Goal: Check status: Check status

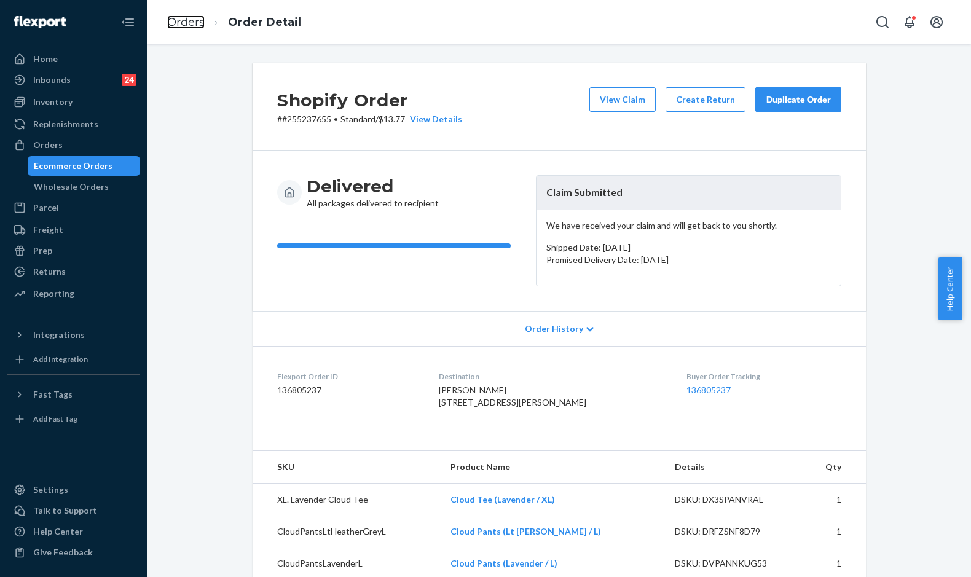
drag, startPoint x: 199, startPoint y: 20, endPoint x: 229, endPoint y: 60, distance: 49.9
click at [199, 20] on link "Orders" at bounding box center [186, 22] width 38 height 14
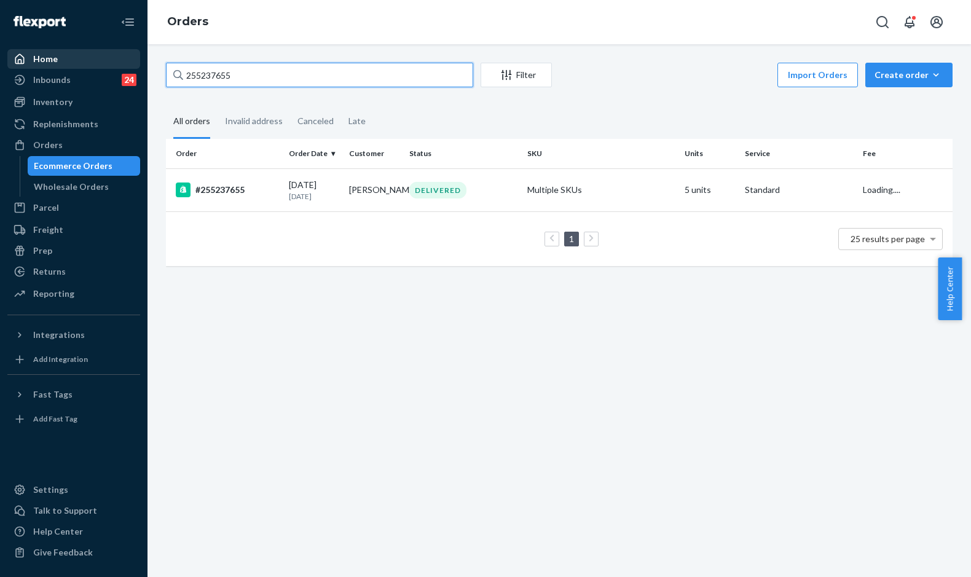
drag, startPoint x: 179, startPoint y: 75, endPoint x: 122, endPoint y: 68, distance: 57.6
click at [124, 69] on div "Home Inbounds 24 Shipping Plans Problems 24 Inventory Products Replenishments O…" at bounding box center [485, 288] width 971 height 577
paste input "9466"
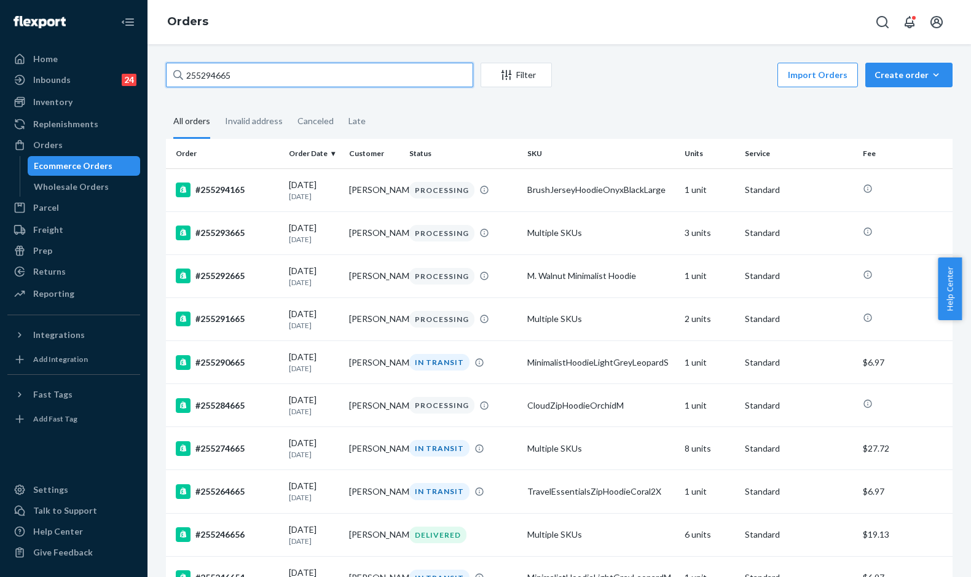
drag, startPoint x: 247, startPoint y: 76, endPoint x: 152, endPoint y: 72, distance: 94.8
click at [152, 72] on div "255294665 Filter Import Orders Create order Ecommerce order Removal order All o…" at bounding box center [560, 310] width 824 height 533
paste input "541"
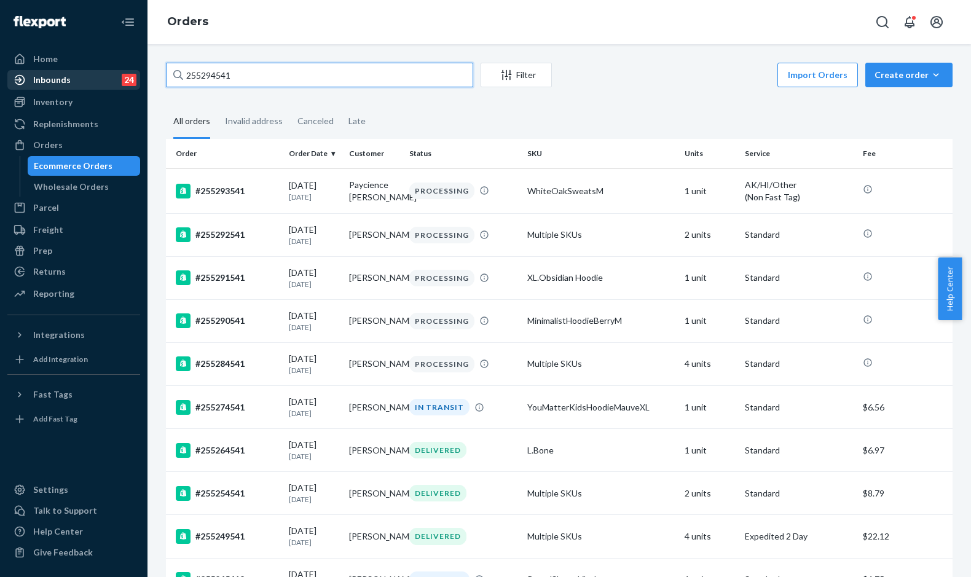
drag, startPoint x: 258, startPoint y: 80, endPoint x: 135, endPoint y: 74, distance: 123.1
click at [135, 74] on div "Home Inbounds 24 Shipping Plans Problems 24 Inventory Products Replenishments O…" at bounding box center [485, 288] width 971 height 577
paste input "33808"
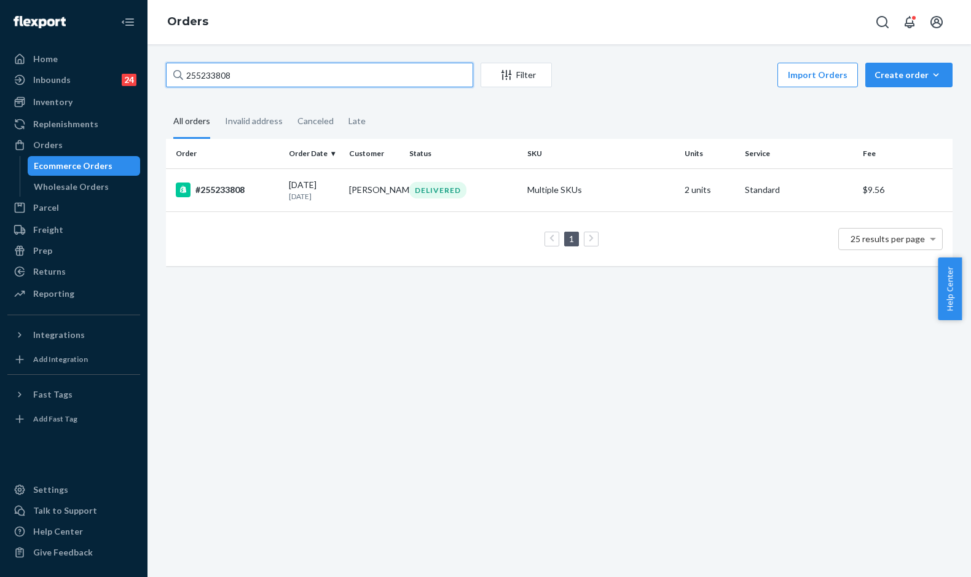
click at [223, 81] on input "255233808" at bounding box center [319, 75] width 307 height 25
paste input "994"
type input "255233994"
click at [277, 193] on div "#255233994" at bounding box center [227, 190] width 103 height 15
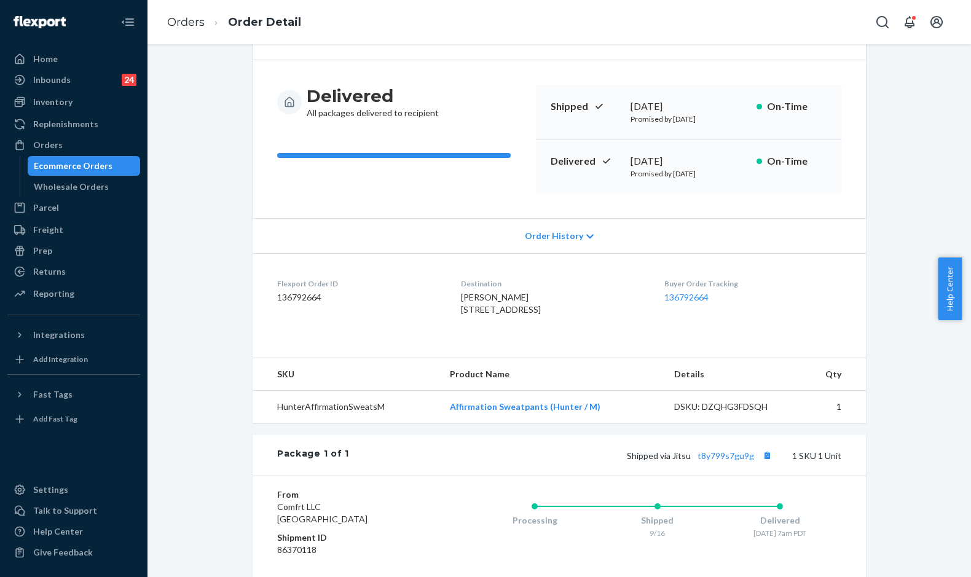
scroll to position [238, 0]
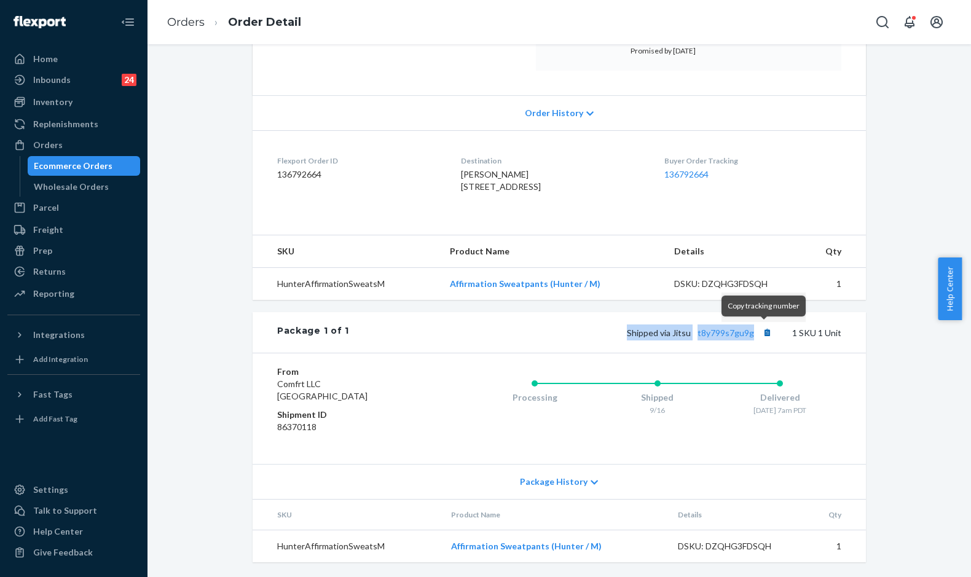
drag, startPoint x: 613, startPoint y: 333, endPoint x: 757, endPoint y: 334, distance: 143.9
click at [757, 334] on div "Shipped via Jitsu t8y799s7gu9g 1 SKU 1 Unit" at bounding box center [595, 333] width 492 height 16
copy span "Shipped via Jitsu t8y799s7gu9g"
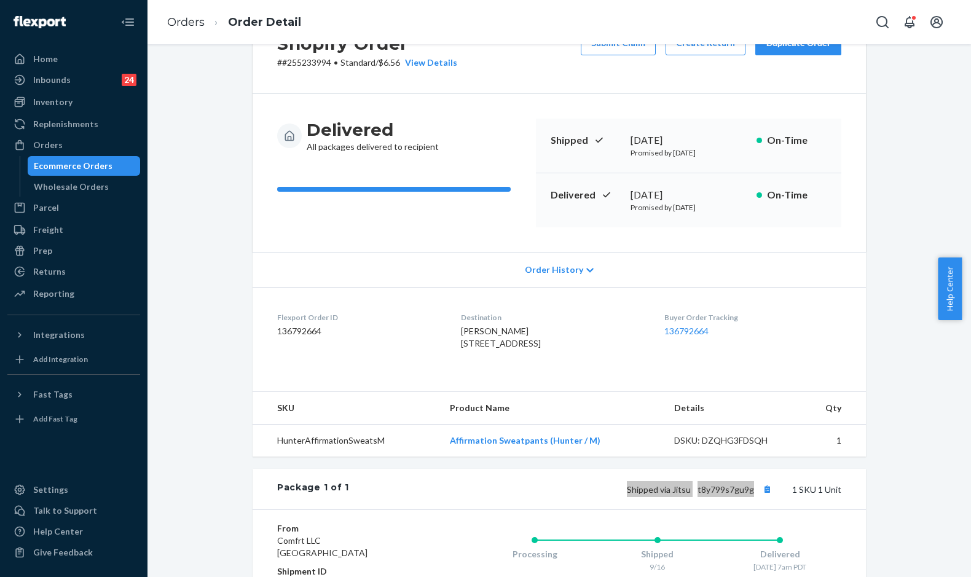
scroll to position [53, 0]
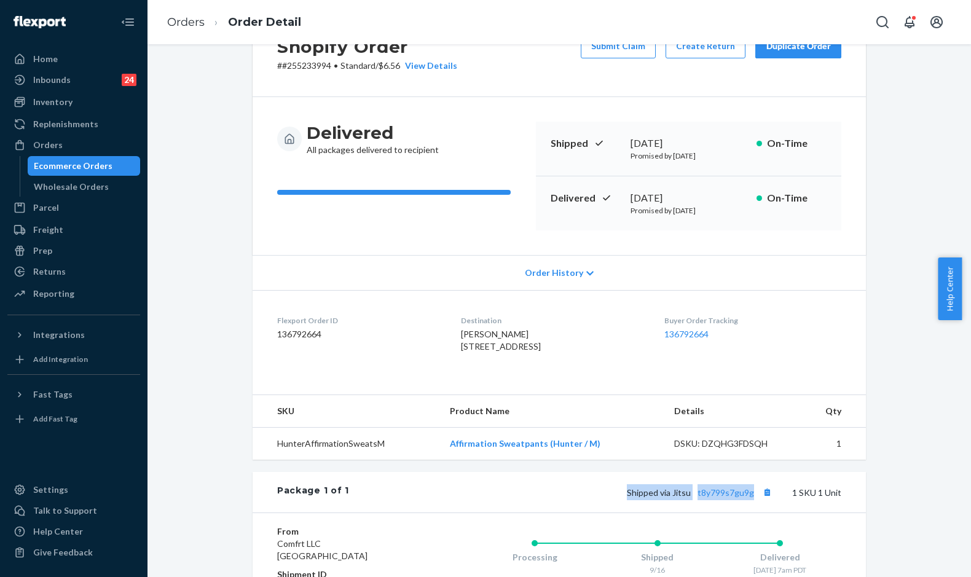
drag, startPoint x: 618, startPoint y: 200, endPoint x: 687, endPoint y: 200, distance: 69.5
click at [687, 200] on div "Delivered [DATE] Promised by [DATE] On-Time" at bounding box center [689, 203] width 306 height 54
copy div "[DATE]"
click at [181, 23] on link "Orders" at bounding box center [186, 22] width 38 height 14
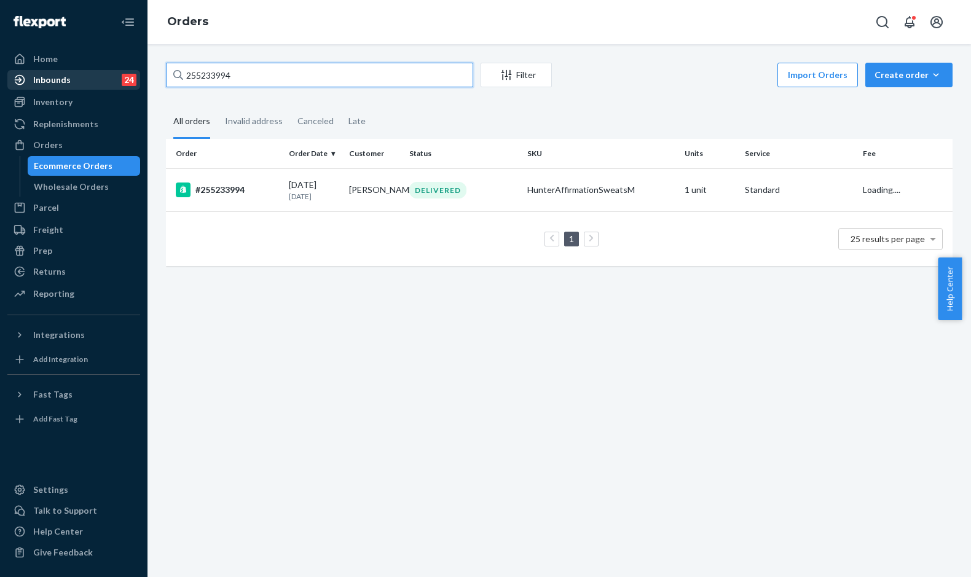
drag, startPoint x: 140, startPoint y: 77, endPoint x: 110, endPoint y: 79, distance: 30.2
click at [112, 79] on div "Home Inbounds 24 Shipping Plans Problems 24 Inventory Products Replenishments O…" at bounding box center [485, 288] width 971 height 577
paste input "808"
type input "255233808"
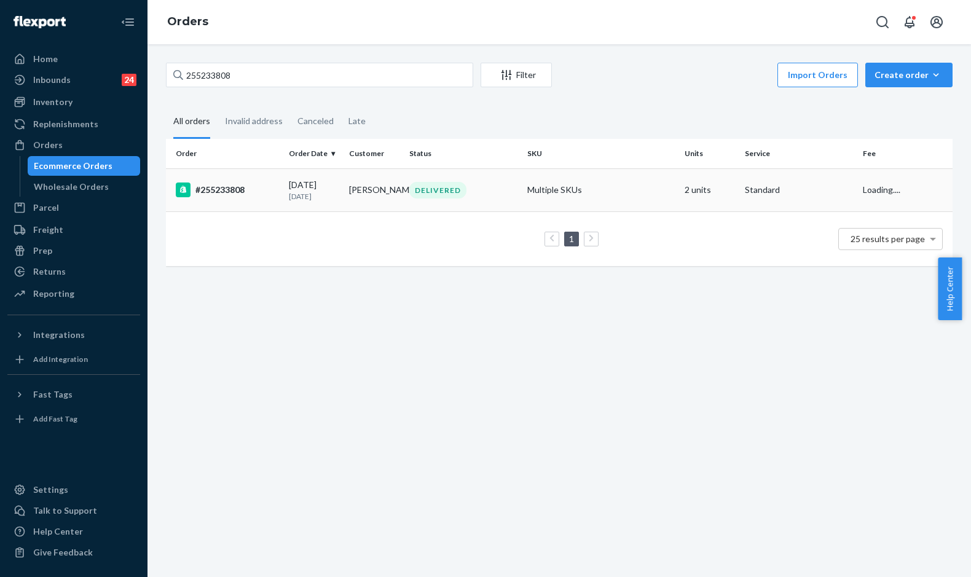
click at [271, 183] on div "#255233808" at bounding box center [227, 190] width 103 height 15
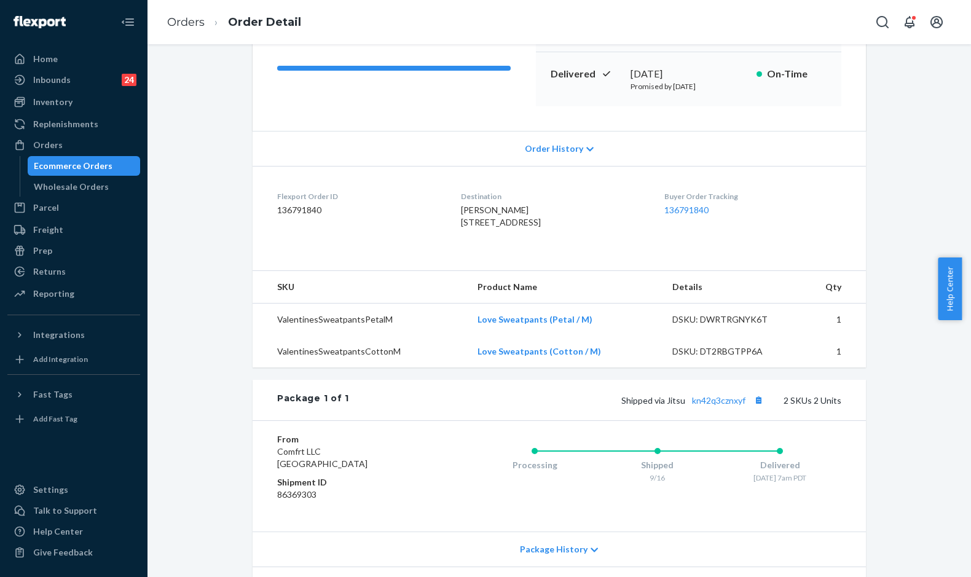
scroll to position [184, 0]
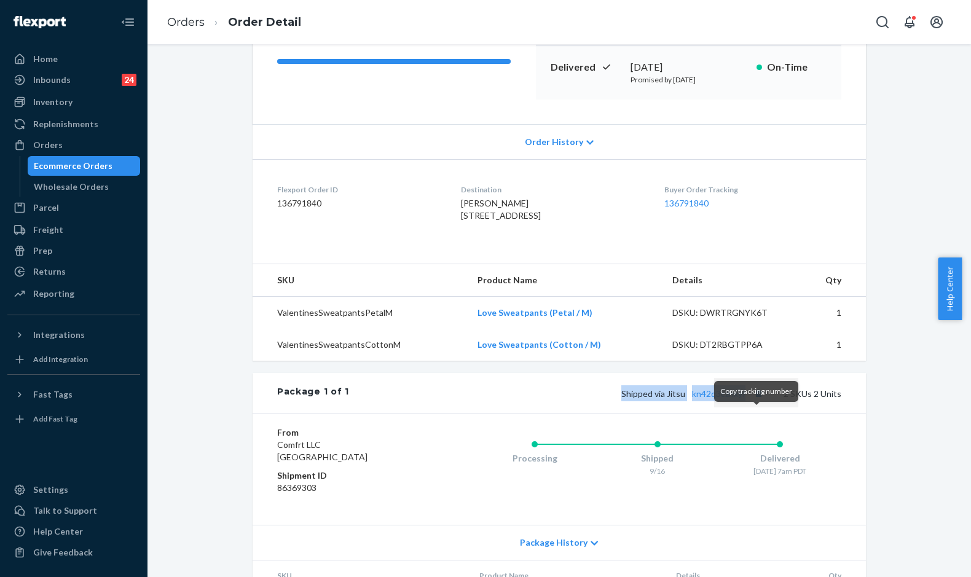
drag, startPoint x: 614, startPoint y: 417, endPoint x: 755, endPoint y: 411, distance: 140.9
click at [755, 401] on div "Shipped via Jitsu kn42q3cznxyf 2 SKUs 2 Units" at bounding box center [595, 393] width 492 height 16
copy span "Shipped via Jitsu kn42q3cznxyf"
drag, startPoint x: 616, startPoint y: 65, endPoint x: 687, endPoint y: 69, distance: 70.8
click at [687, 69] on div "Delivered [DATE] Promised by [DATE] On-Time" at bounding box center [689, 72] width 306 height 54
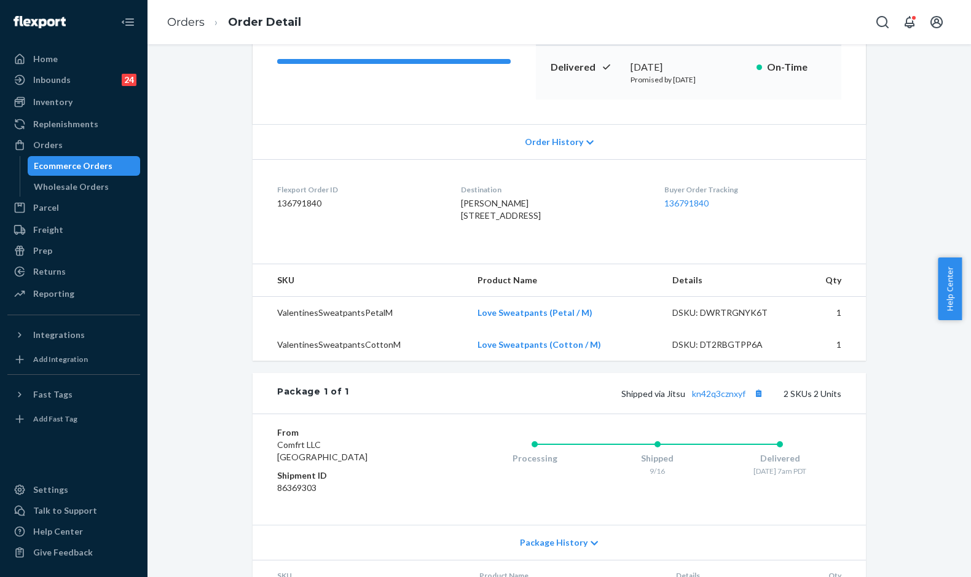
click at [554, 74] on div "Delivered [DATE] Promised by [DATE] On-Time" at bounding box center [689, 72] width 306 height 54
drag, startPoint x: 627, startPoint y: 71, endPoint x: 686, endPoint y: 70, distance: 59.0
click at [686, 70] on div "[DATE]" at bounding box center [689, 67] width 116 height 14
copy div "[DATE]"
click at [181, 20] on link "Orders" at bounding box center [186, 22] width 38 height 14
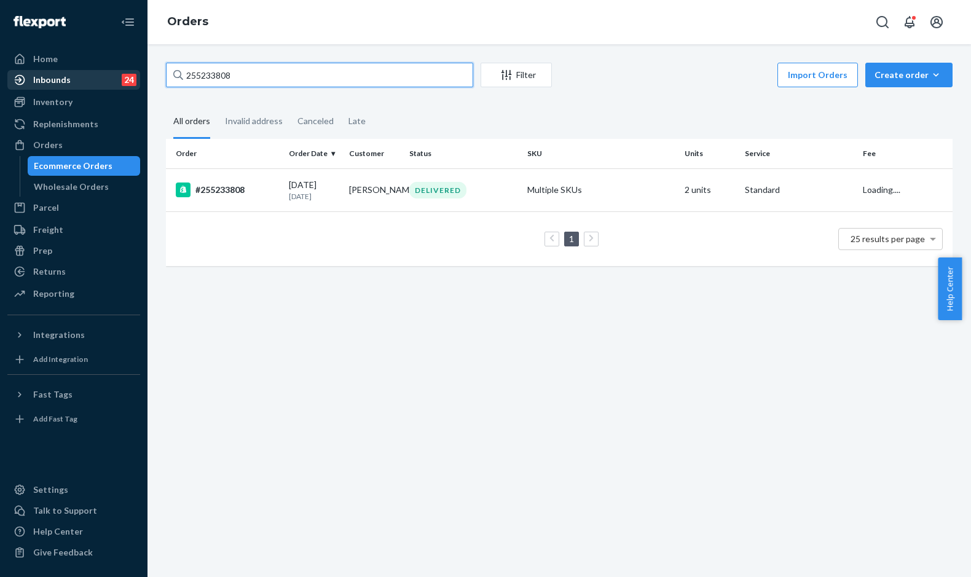
drag, startPoint x: 243, startPoint y: 68, endPoint x: 132, endPoint y: 70, distance: 111.3
click at [132, 71] on div "Home Inbounds 24 Shipping Plans Problems 24 Inventory Products Replenishments O…" at bounding box center [485, 288] width 971 height 577
paste input "17144"
type input "255217144"
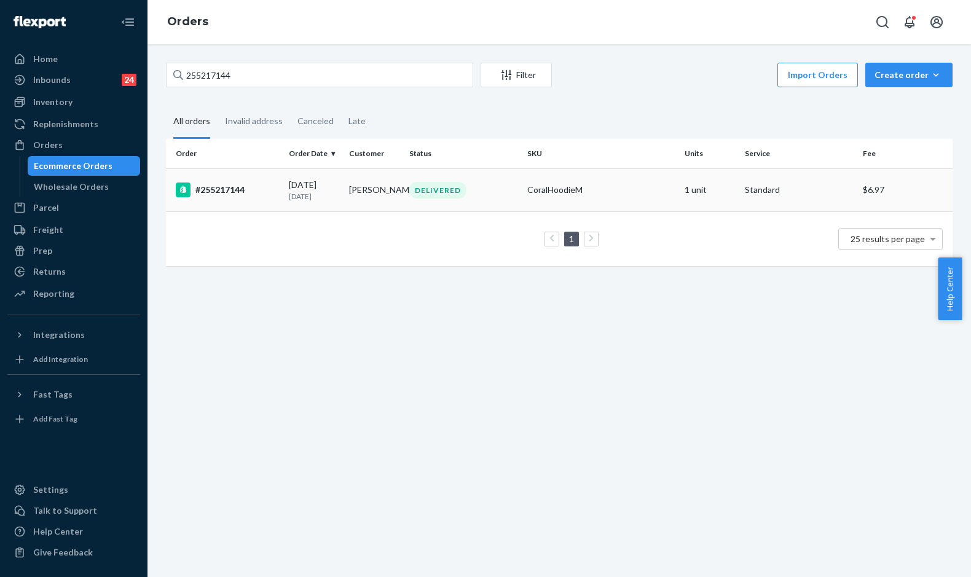
click at [286, 199] on td "[DATE] [DATE]" at bounding box center [314, 189] width 60 height 43
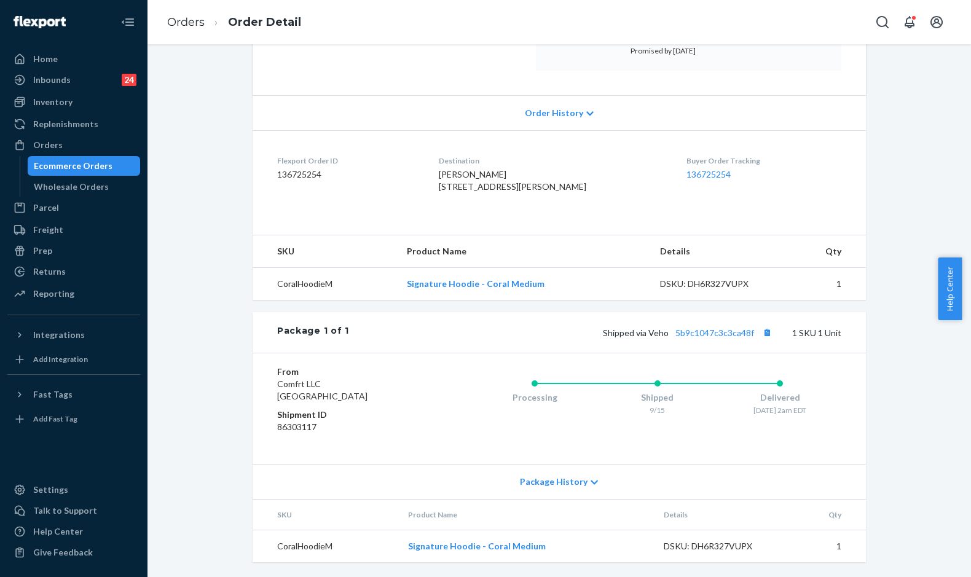
scroll to position [238, 0]
drag, startPoint x: 577, startPoint y: 342, endPoint x: 754, endPoint y: 331, distance: 177.4
click at [754, 331] on div "Package 1 of 1 Shipped via Veho 5b9c1047c3c3ca48f 1 SKU 1 Unit" at bounding box center [560, 332] width 614 height 41
copy span "Shipped via Veho 5b9c1047c3c3ca48f"
drag, startPoint x: 754, startPoint y: 331, endPoint x: 708, endPoint y: 335, distance: 46.3
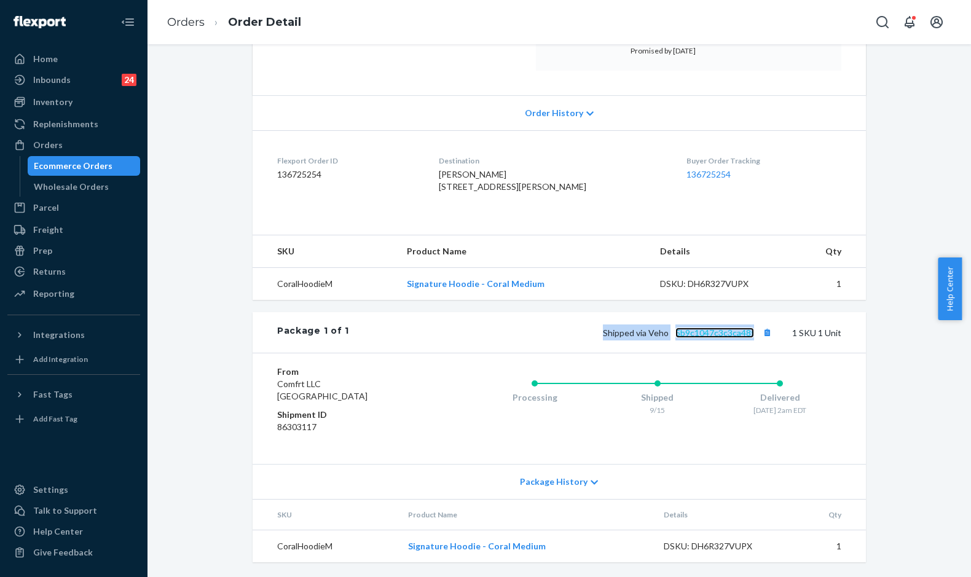
click at [708, 335] on link "5b9c1047c3c3ca48f" at bounding box center [715, 333] width 79 height 10
click at [177, 20] on link "Orders" at bounding box center [186, 22] width 38 height 14
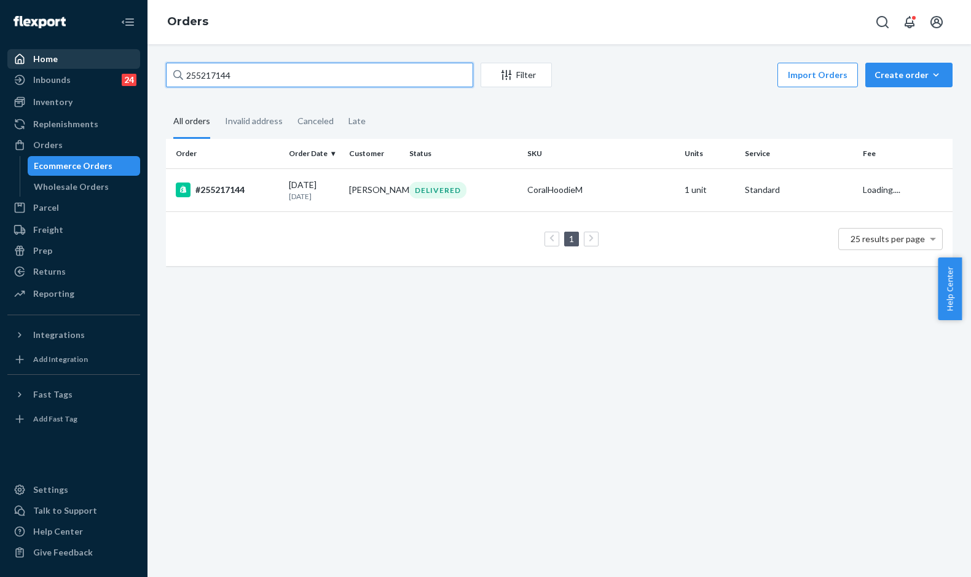
drag, startPoint x: 225, startPoint y: 71, endPoint x: 114, endPoint y: 65, distance: 110.8
click at [117, 66] on div "Home Inbounds 24 Shipping Plans Problems 24 Inventory Products Replenishments O…" at bounding box center [485, 288] width 971 height 577
paste input "68771"
type input "255268771"
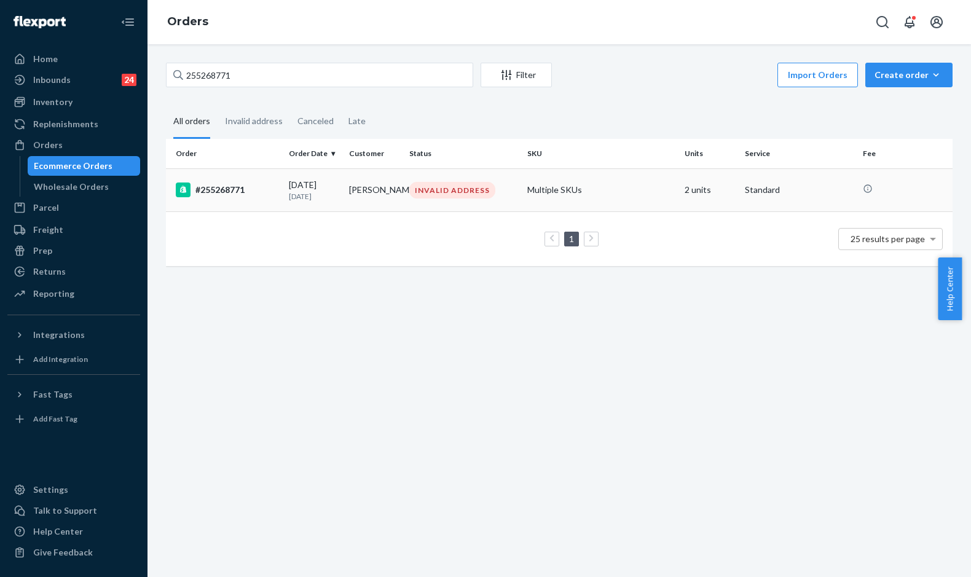
click at [256, 197] on div "#255268771" at bounding box center [227, 190] width 103 height 15
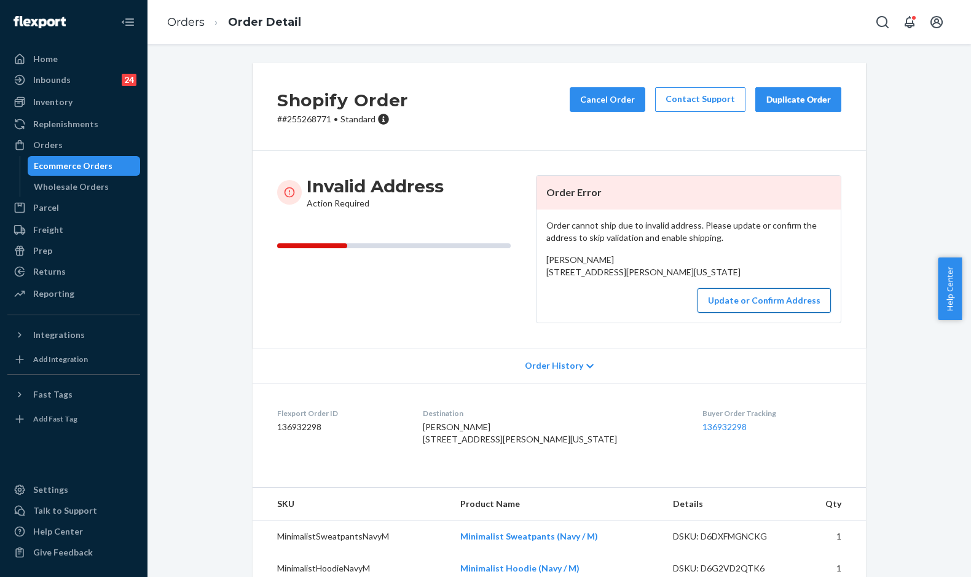
click at [744, 313] on button "Update or Confirm Address" at bounding box center [764, 300] width 133 height 25
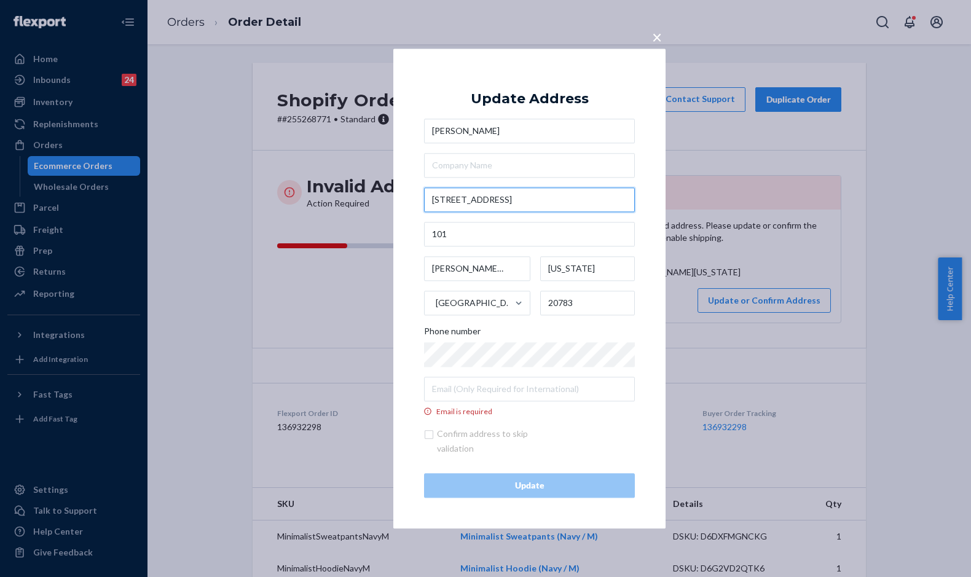
drag, startPoint x: 487, startPoint y: 200, endPoint x: 315, endPoint y: 167, distance: 175.3
click at [315, 167] on div "× Update Address [PERSON_NAME] [STREET_ADDRESS][PERSON_NAME][US_STATE] Phone nu…" at bounding box center [485, 288] width 971 height 577
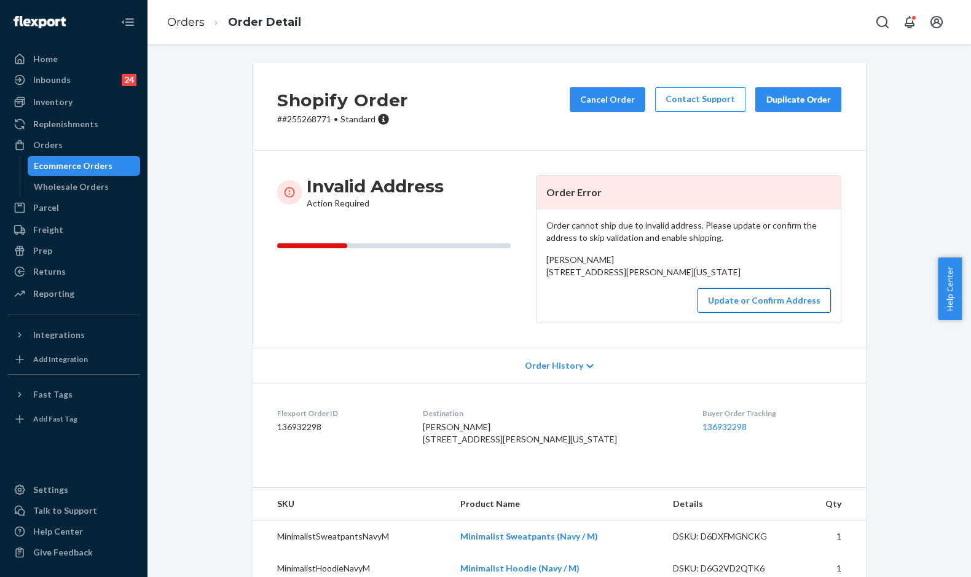
click at [744, 313] on button "Update or Confirm Address" at bounding box center [764, 300] width 133 height 25
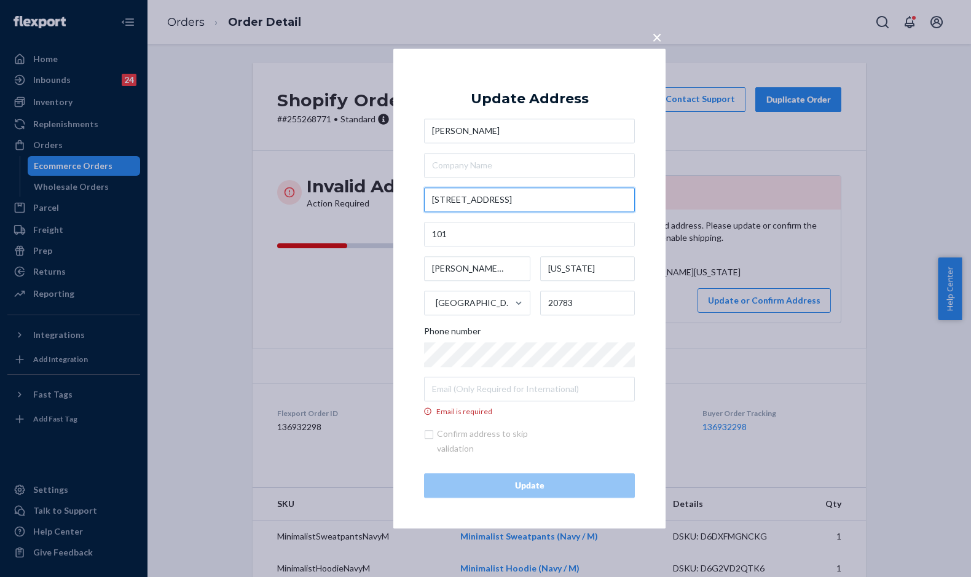
drag, startPoint x: 509, startPoint y: 202, endPoint x: 392, endPoint y: 187, distance: 118.3
click at [392, 187] on div "× Update Address [PERSON_NAME] [STREET_ADDRESS][PERSON_NAME][US_STATE] Phone nu…" at bounding box center [485, 288] width 971 height 577
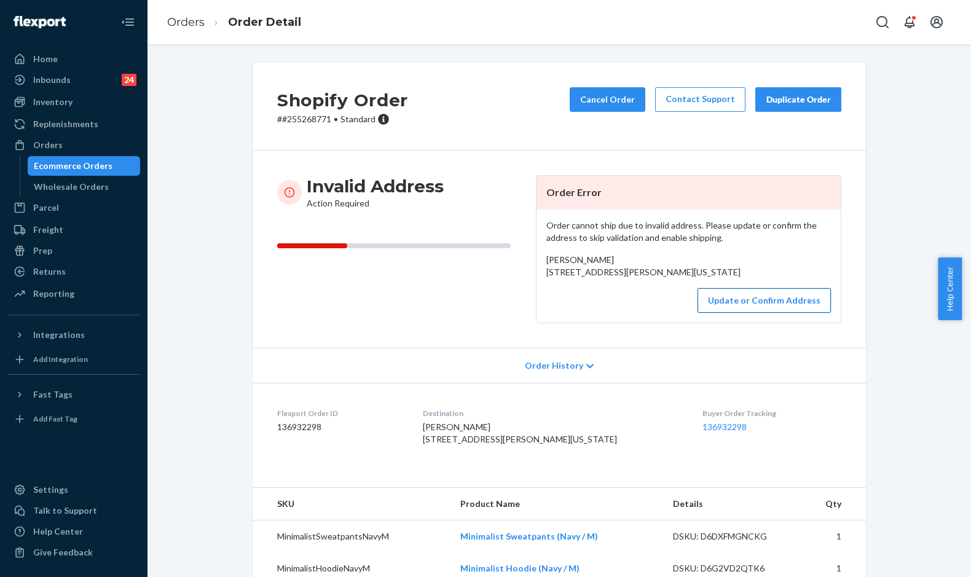
click at [780, 313] on button "Update or Confirm Address" at bounding box center [764, 300] width 133 height 25
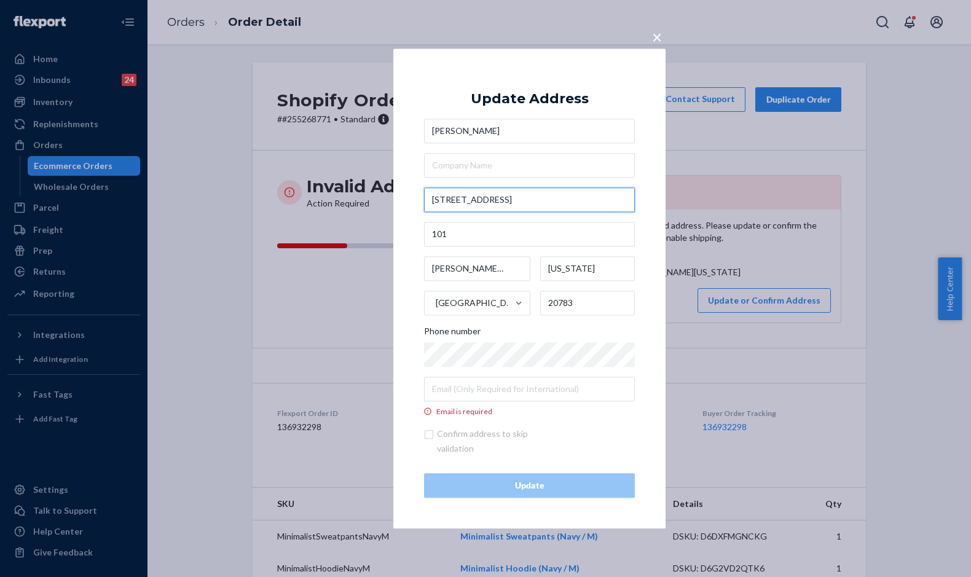
drag, startPoint x: 494, startPoint y: 197, endPoint x: 433, endPoint y: 195, distance: 60.9
click at [433, 195] on input "[STREET_ADDRESS]" at bounding box center [529, 200] width 211 height 25
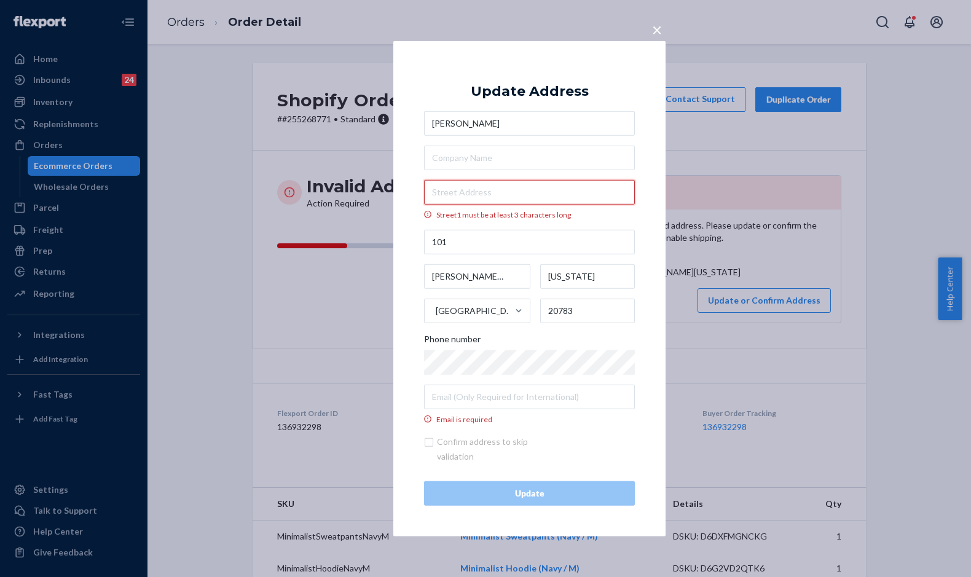
paste input "[STREET_ADDRESS]"
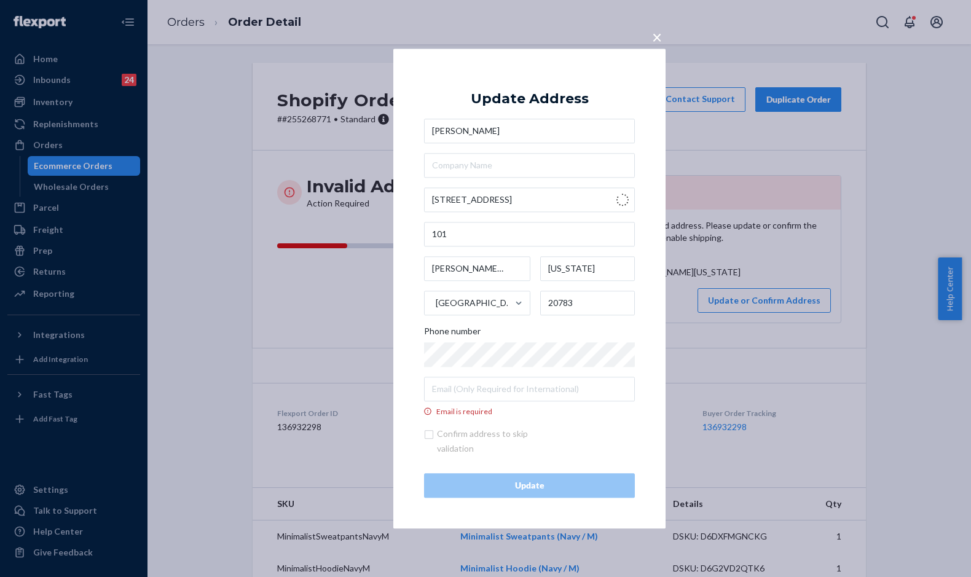
type input "[STREET_ADDRESS]"
type input "[GEOGRAPHIC_DATA]"
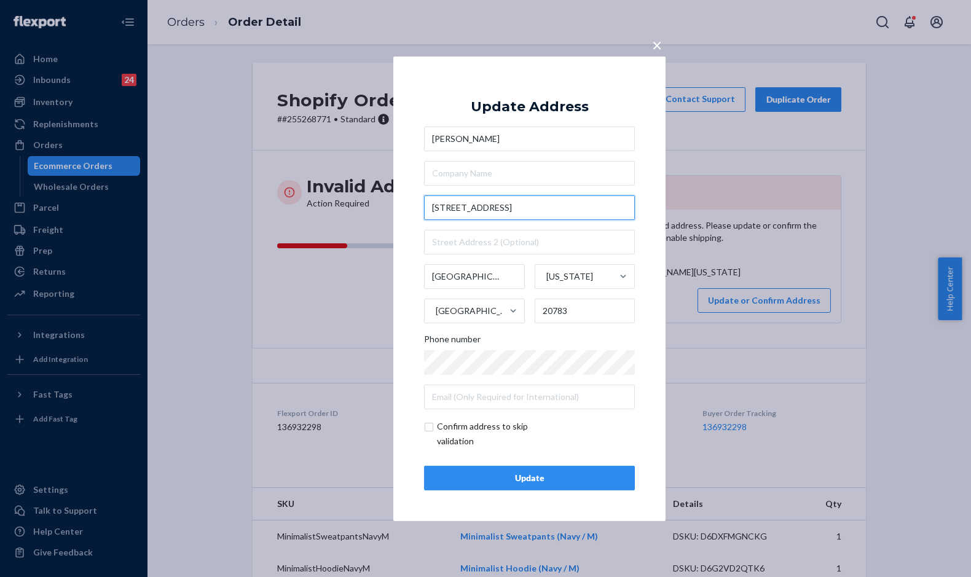
click at [505, 212] on input "[STREET_ADDRESS]" at bounding box center [529, 207] width 211 height 25
click at [656, 52] on span "×" at bounding box center [657, 44] width 10 height 21
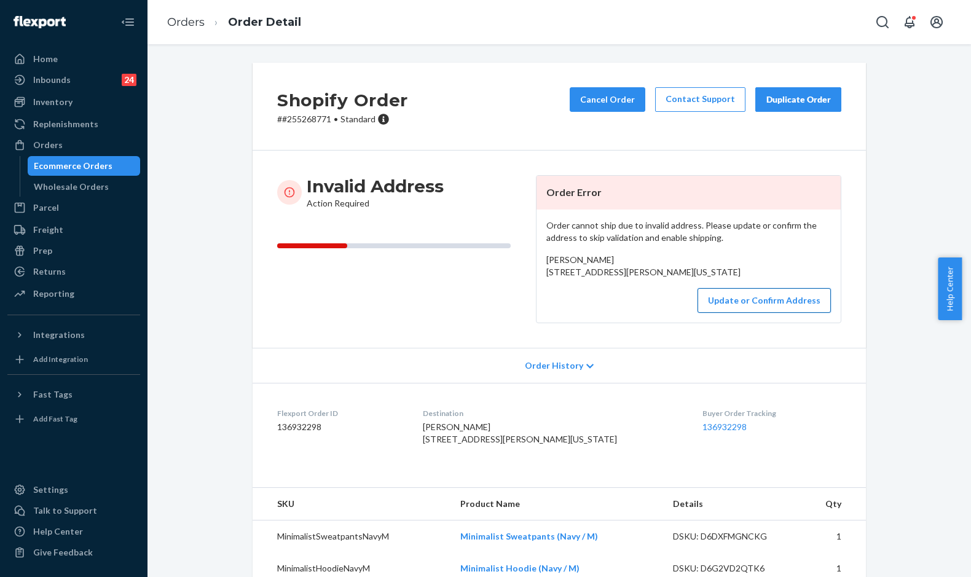
click at [748, 313] on button "Update or Confirm Address" at bounding box center [764, 300] width 133 height 25
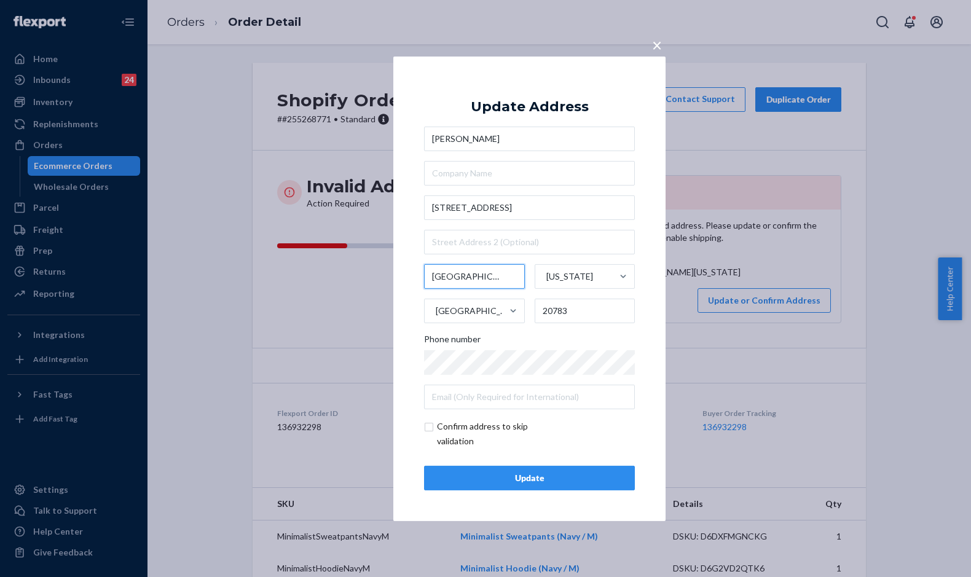
click at [484, 282] on input "[GEOGRAPHIC_DATA]" at bounding box center [474, 276] width 101 height 25
drag, startPoint x: 486, startPoint y: 279, endPoint x: 393, endPoint y: 275, distance: 92.9
click at [393, 275] on div "× Update Address [PERSON_NAME] [STREET_ADDRESS][US_STATE] Phone number Confirm …" at bounding box center [485, 288] width 971 height 577
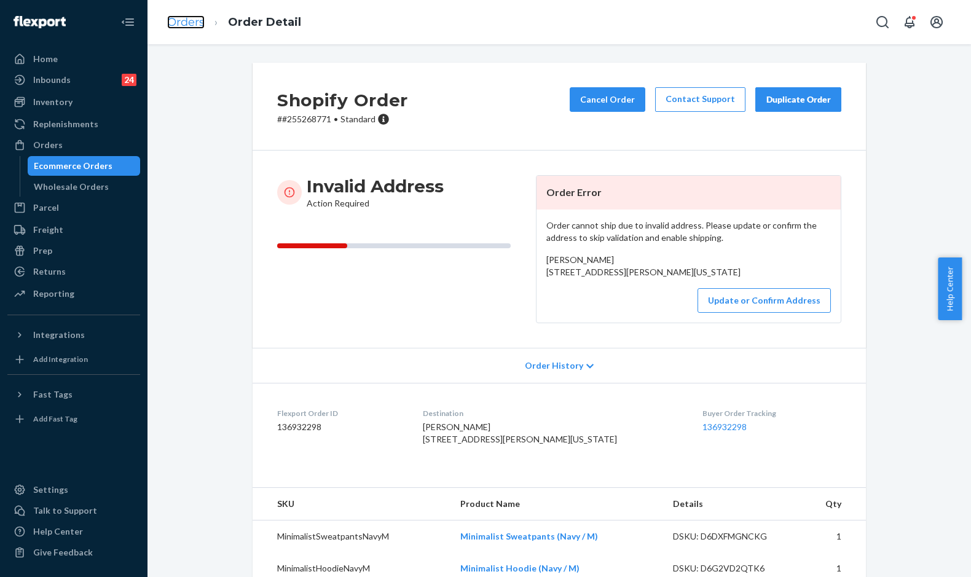
click at [187, 20] on link "Orders" at bounding box center [186, 22] width 38 height 14
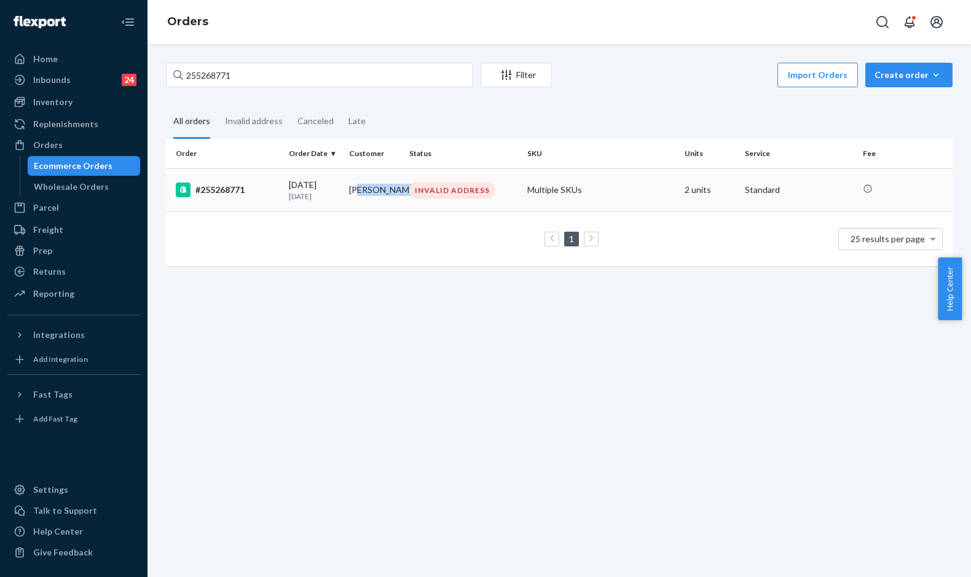
click at [357, 194] on td "[PERSON_NAME]" at bounding box center [374, 189] width 60 height 43
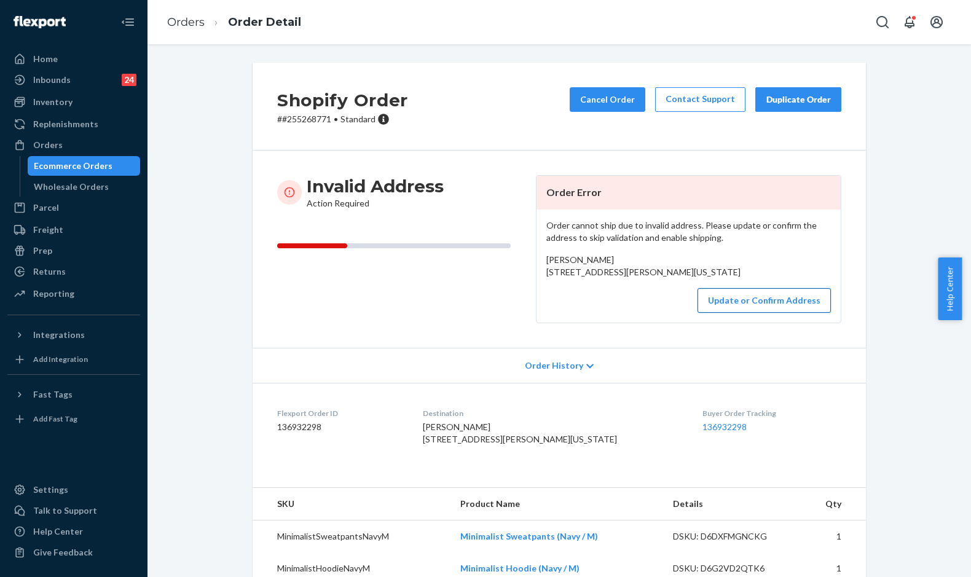
click at [747, 313] on button "Update or Confirm Address" at bounding box center [764, 300] width 133 height 25
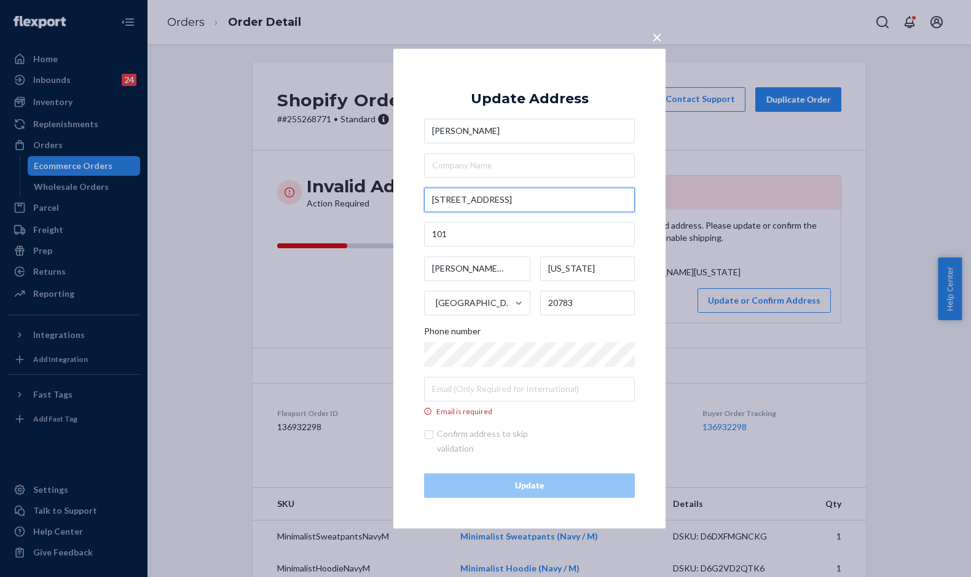
click at [438, 200] on input "[STREET_ADDRESS]" at bounding box center [529, 200] width 211 height 25
type input "[STREET_ADDRESS]"
click at [307, 287] on div "× Update Address [PERSON_NAME] [STREET_ADDRESS][PERSON_NAME][US_STATE] Phone nu…" at bounding box center [485, 288] width 971 height 577
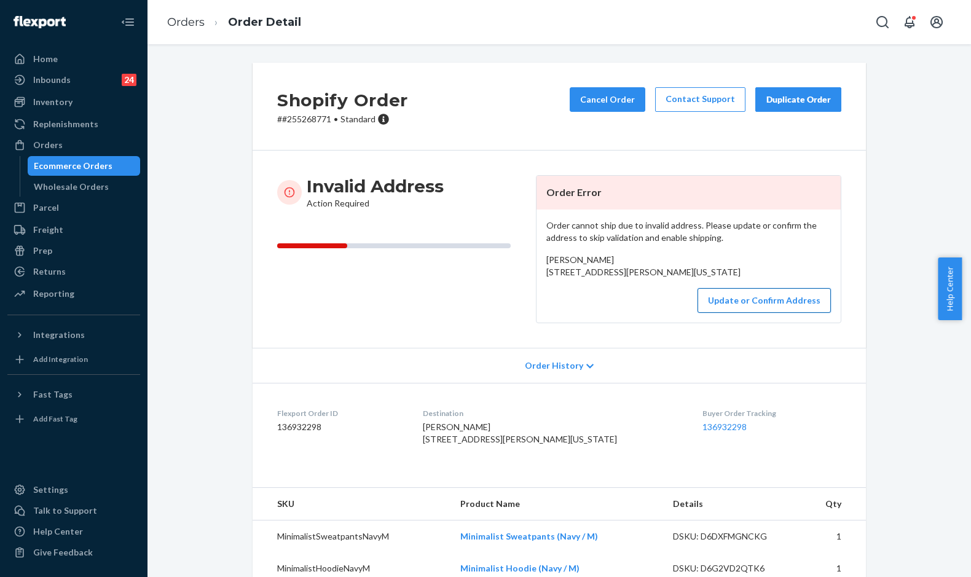
click at [742, 313] on button "Update or Confirm Address" at bounding box center [764, 300] width 133 height 25
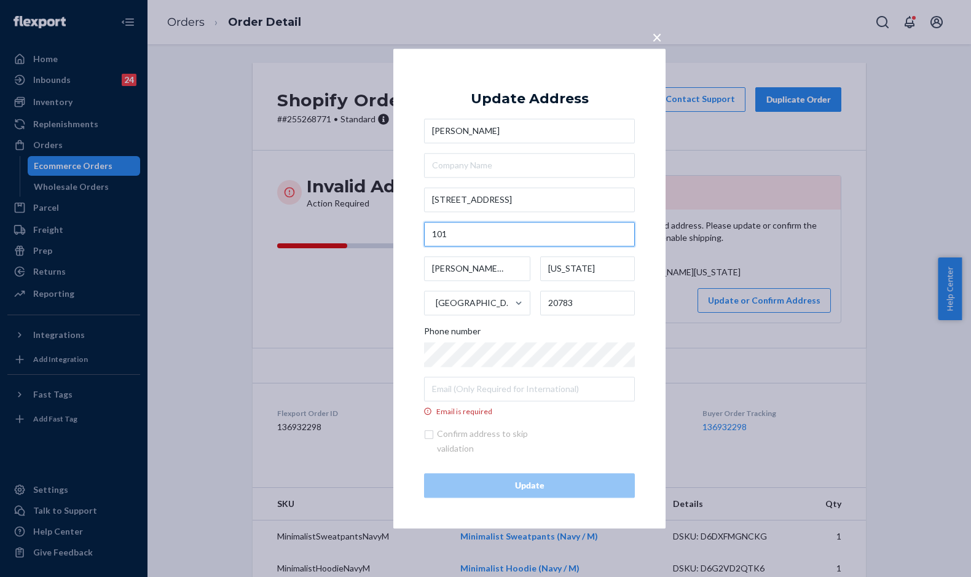
click at [433, 232] on input "101" at bounding box center [529, 234] width 211 height 25
type input "Apt 101"
click at [494, 153] on div "[PERSON_NAME] [STREET_ADDRESS][PERSON_NAME][US_STATE] Phone number Email is req…" at bounding box center [529, 268] width 211 height 298
type input "[STREET_ADDRESS]"
type input "[GEOGRAPHIC_DATA]"
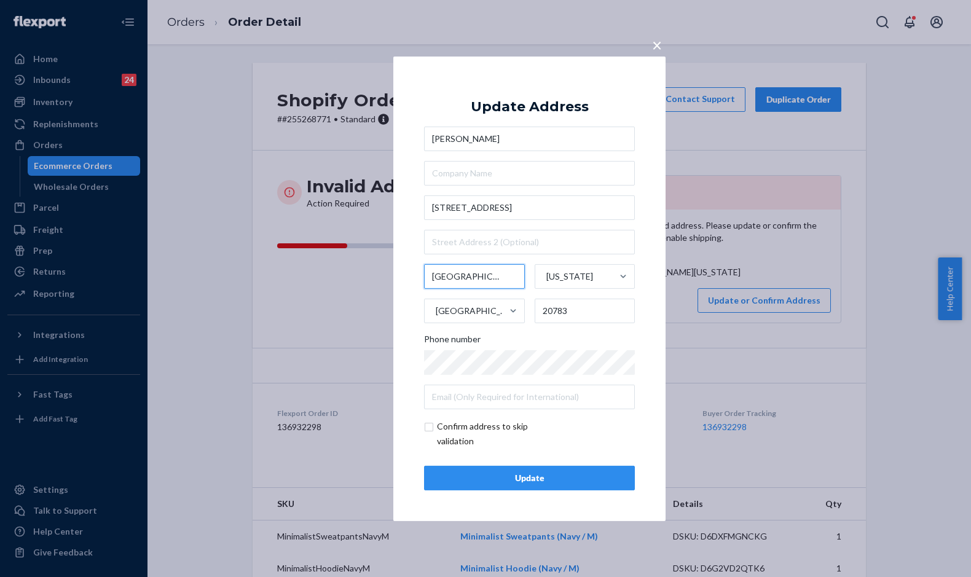
click at [489, 279] on input "[GEOGRAPHIC_DATA]" at bounding box center [474, 276] width 101 height 25
drag, startPoint x: 390, startPoint y: 275, endPoint x: 381, endPoint y: 275, distance: 9.8
click at [381, 275] on div "× Update Address [PERSON_NAME] [STREET_ADDRESS][US_STATE] Phone number Confirm …" at bounding box center [485, 288] width 971 height 577
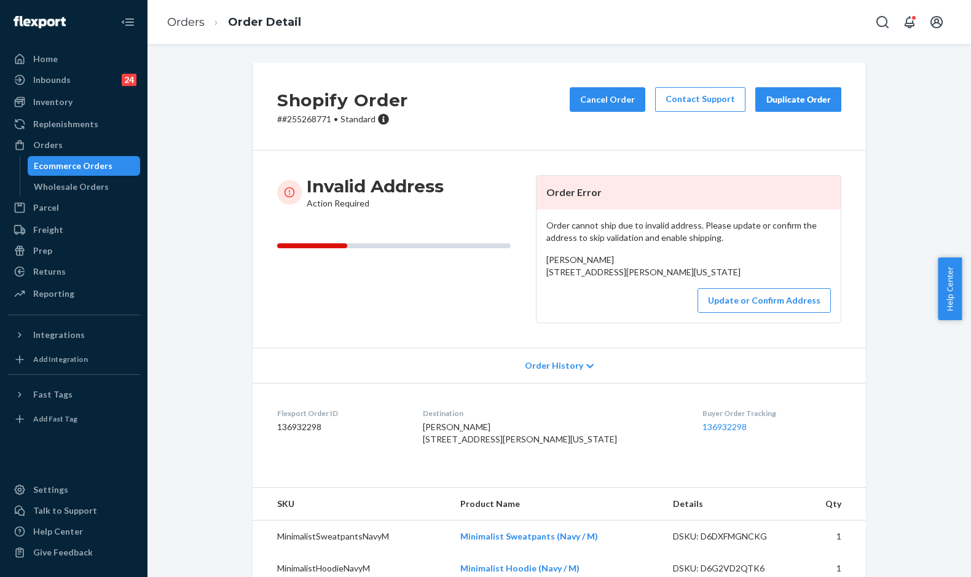
click at [400, 269] on div "Invalid Address Action Required" at bounding box center [401, 249] width 249 height 148
click at [730, 313] on button "Update or Confirm Address" at bounding box center [764, 300] width 133 height 25
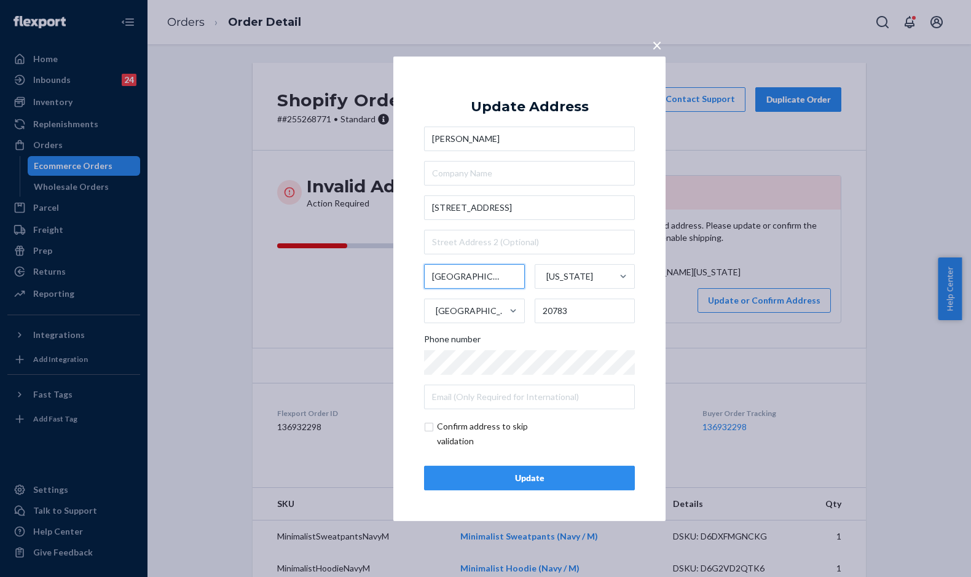
click at [506, 272] on input "[GEOGRAPHIC_DATA]" at bounding box center [474, 276] width 101 height 25
drag, startPoint x: 506, startPoint y: 272, endPoint x: 404, endPoint y: 272, distance: 102.1
click at [404, 272] on div "× Update Address [PERSON_NAME] [STREET_ADDRESS][US_STATE] Phone number Confirm …" at bounding box center [529, 288] width 272 height 465
drag, startPoint x: 473, startPoint y: 273, endPoint x: 396, endPoint y: 271, distance: 76.9
click at [398, 271] on div "× Update Address [PERSON_NAME] [STREET_ADDRESS][US_STATE] Phone number Confirm …" at bounding box center [529, 288] width 272 height 465
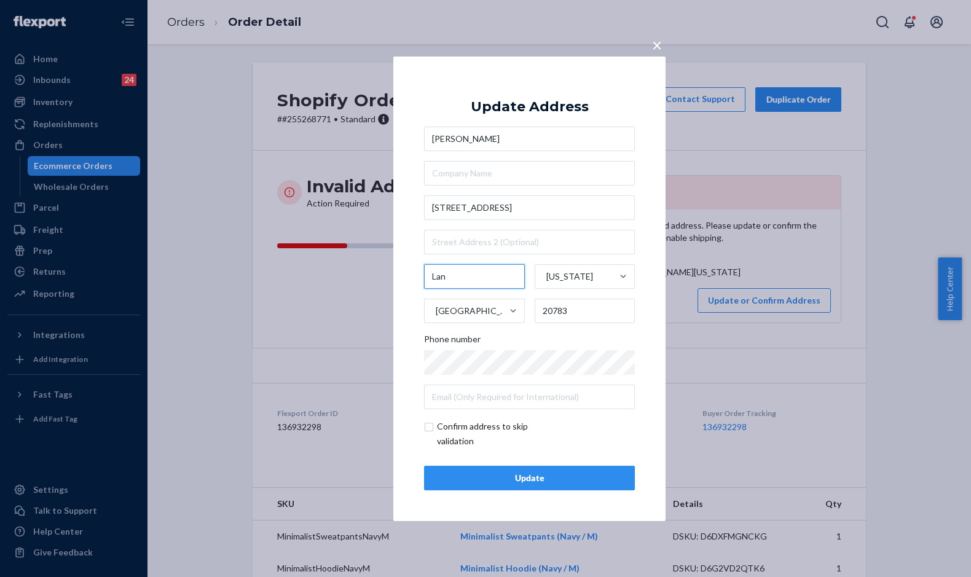
paste input "[GEOGRAPHIC_DATA]"
type input "[PERSON_NAME][GEOGRAPHIC_DATA]"
drag, startPoint x: 569, startPoint y: 312, endPoint x: 484, endPoint y: 308, distance: 84.3
click at [484, 308] on div "[PERSON_NAME][GEOGRAPHIC_DATA] [US_STATE] [GEOGRAPHIC_DATA] 20783" at bounding box center [529, 293] width 211 height 59
paste input "98270"
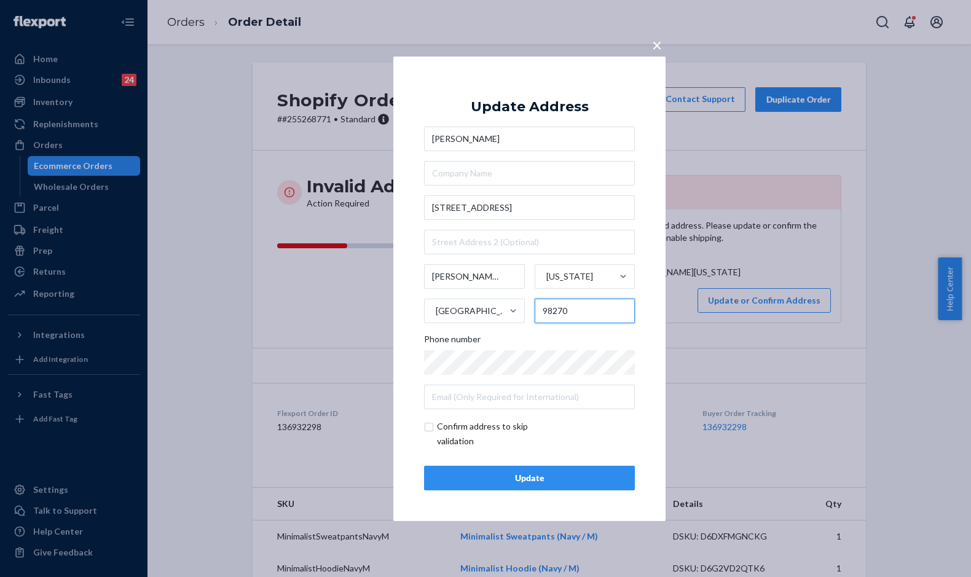
type input "98270"
click at [495, 239] on input "text" at bounding box center [529, 242] width 211 height 25
type input "Apt 101"
click at [427, 427] on div "× Update Address [PERSON_NAME] [STREET_ADDRESS][PERSON_NAME][US_STATE] Phone nu…" at bounding box center [529, 288] width 272 height 465
click at [428, 427] on input "checkbox" at bounding box center [495, 434] width 143 height 30
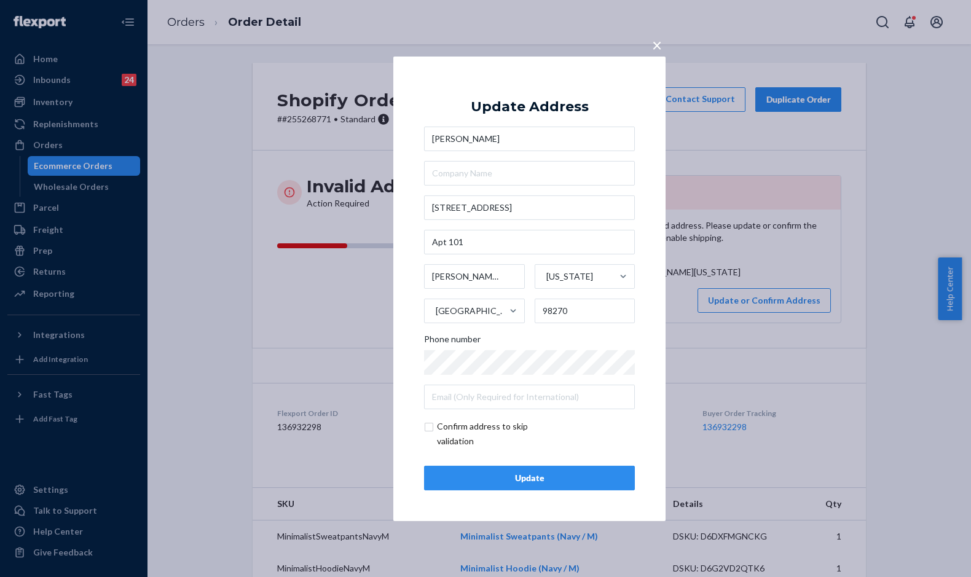
checkbox input "true"
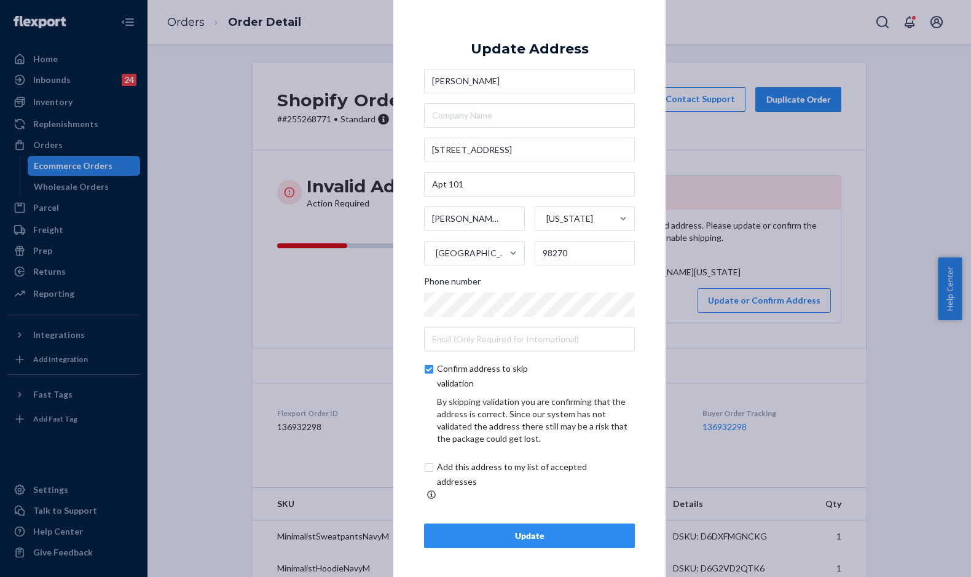
click at [495, 534] on div "Update" at bounding box center [530, 536] width 190 height 12
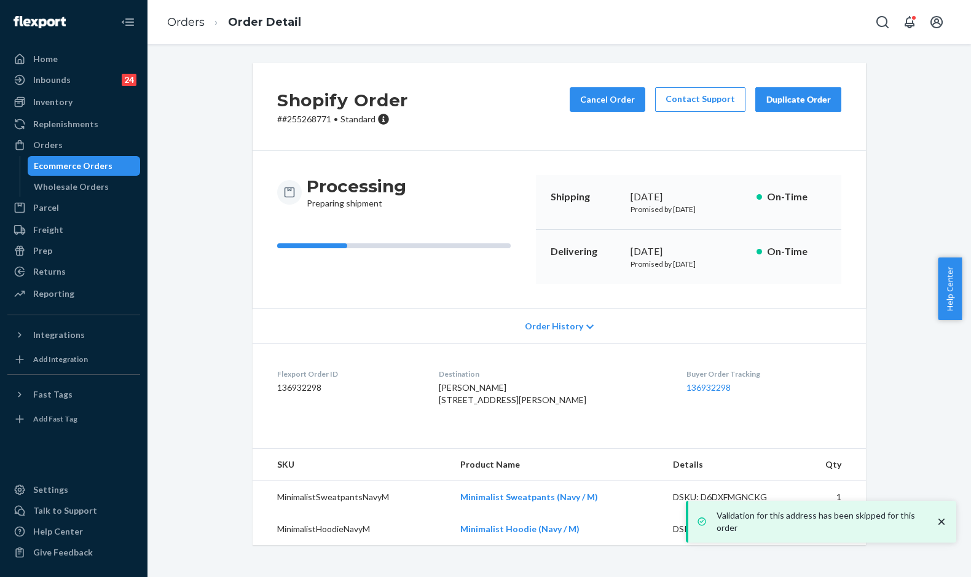
scroll to position [20, 0]
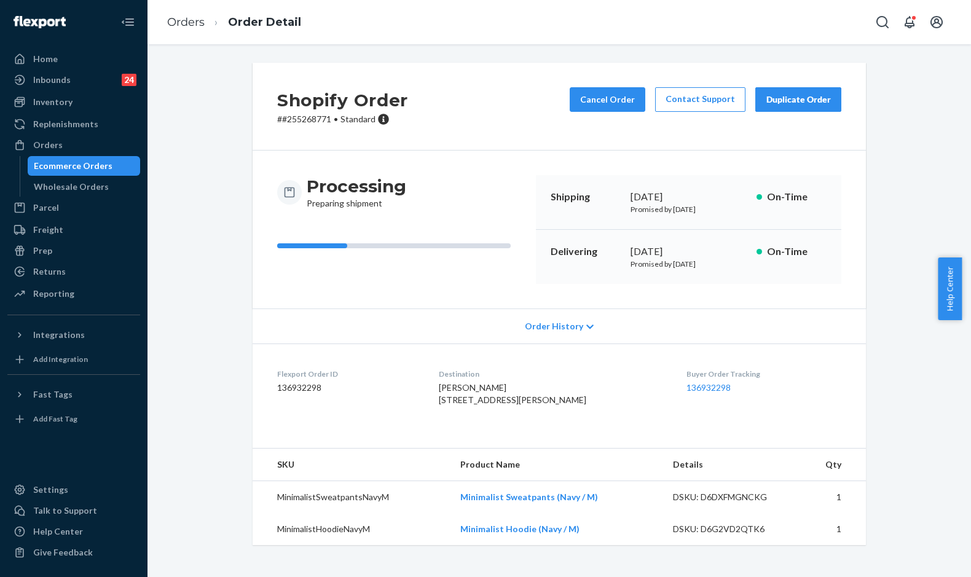
drag, startPoint x: 553, startPoint y: 229, endPoint x: 716, endPoint y: 224, distance: 163.0
click at [716, 230] on div "Delivering [DATE] Promised by [DATE] On-Time" at bounding box center [689, 257] width 306 height 54
copy div "Delivering [DATE]"
click at [184, 23] on link "Orders" at bounding box center [186, 22] width 38 height 14
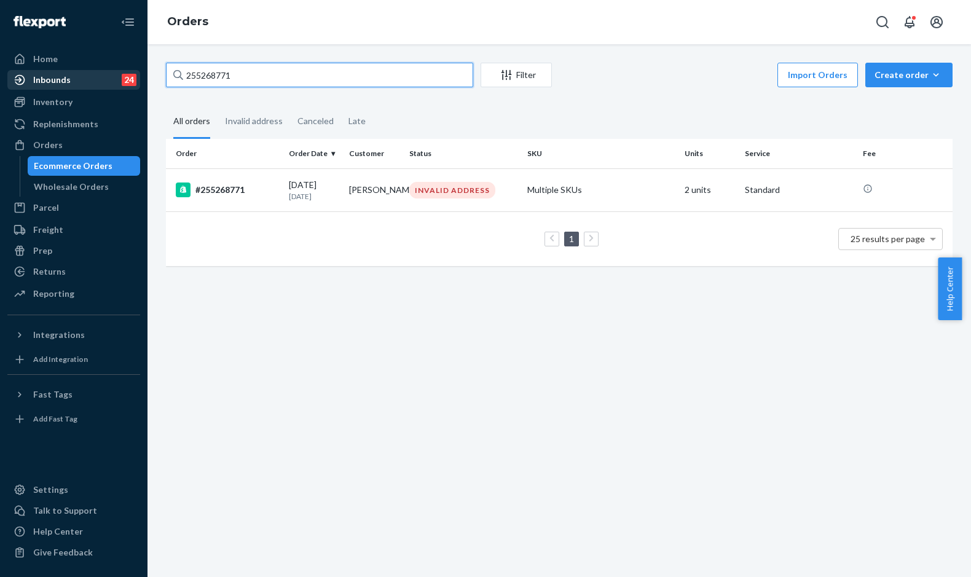
drag, startPoint x: 221, startPoint y: 73, endPoint x: 84, endPoint y: 70, distance: 137.7
click at [84, 70] on div "Home Inbounds 24 Shipping Plans Problems 24 Inventory Products Replenishments O…" at bounding box center [485, 288] width 971 height 577
paste input "158373"
type input "255158373"
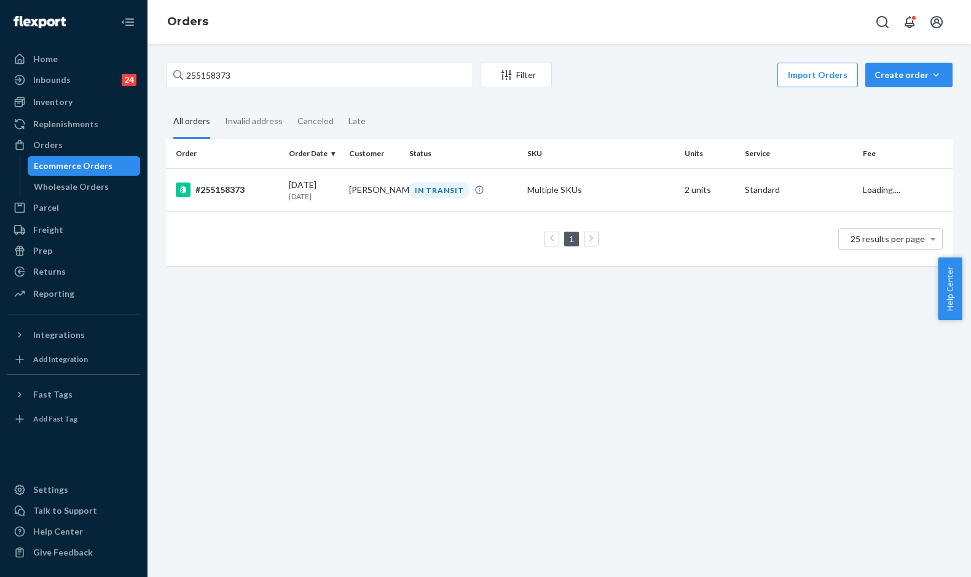
click at [296, 183] on div "[DATE] [DATE]" at bounding box center [314, 190] width 50 height 23
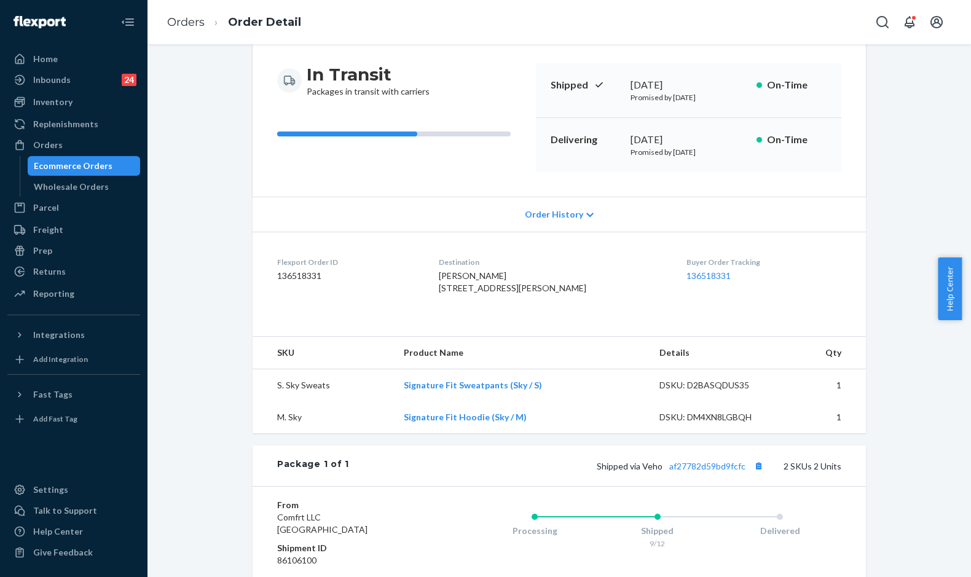
scroll to position [246, 0]
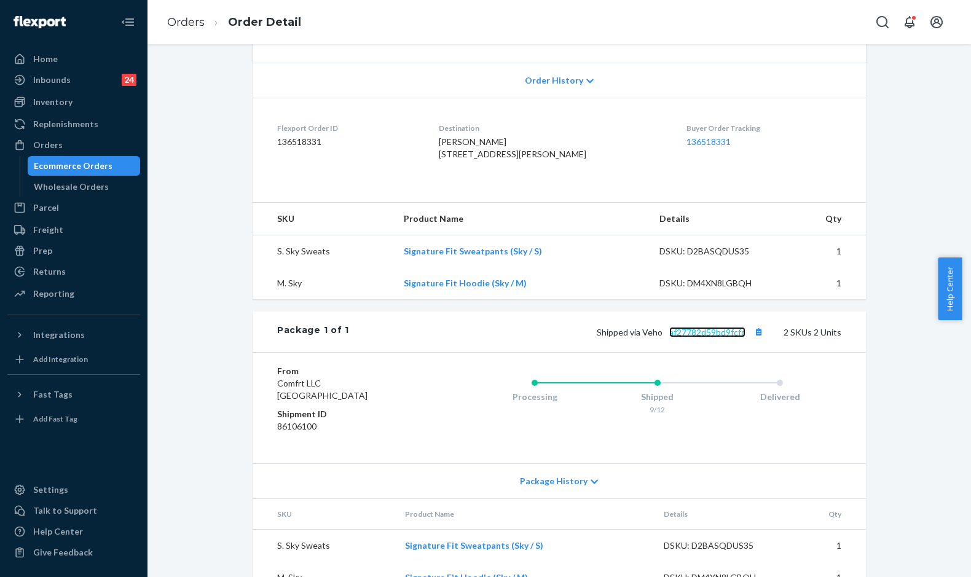
click at [701, 338] on link "af27782d59bd9fcfc" at bounding box center [707, 332] width 76 height 10
